Goal: Navigation & Orientation: Find specific page/section

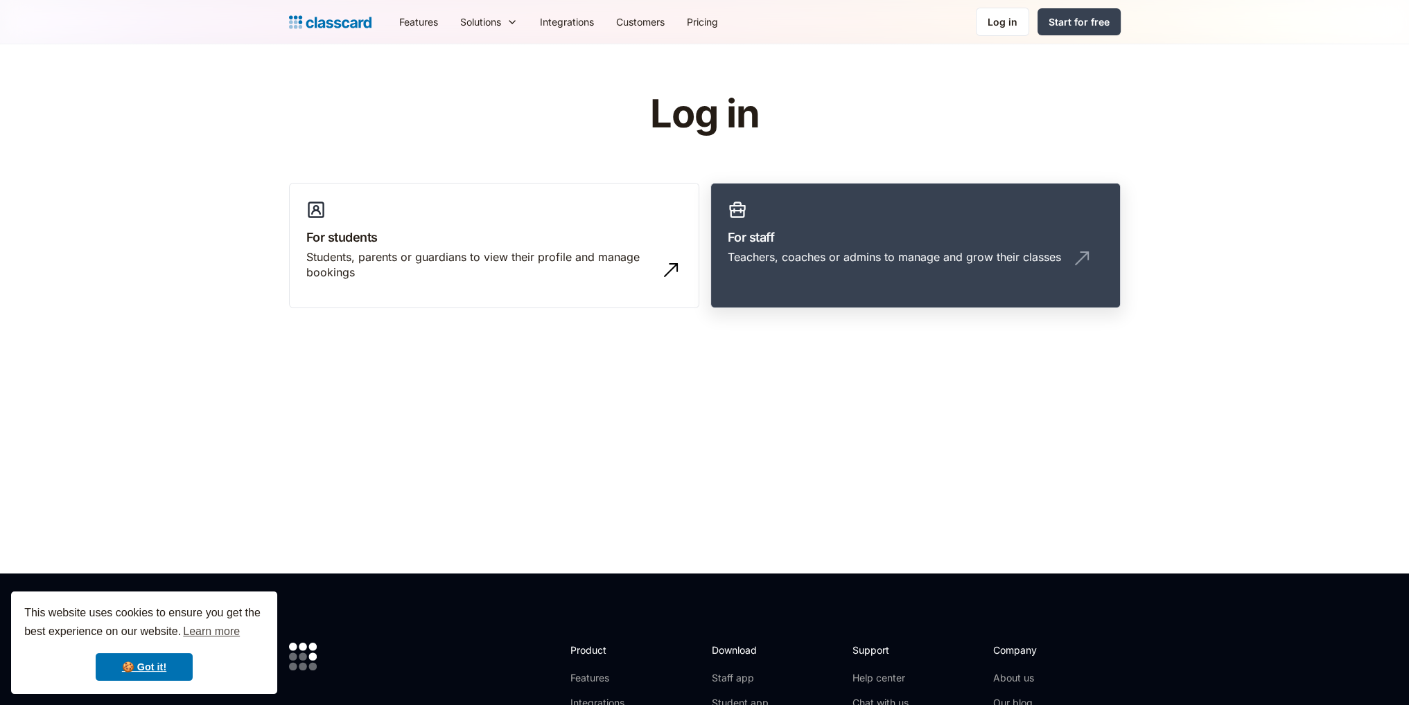
click at [862, 235] on h3 "For staff" at bounding box center [916, 237] width 376 height 19
click at [963, 274] on div "Teachers, coaches or admins to manage and grow their classes" at bounding box center [916, 262] width 376 height 26
click at [862, 247] on link "For staff Teachers, coaches or admins to manage and grow their classes" at bounding box center [915, 246] width 410 height 126
